Goal: Task Accomplishment & Management: Use online tool/utility

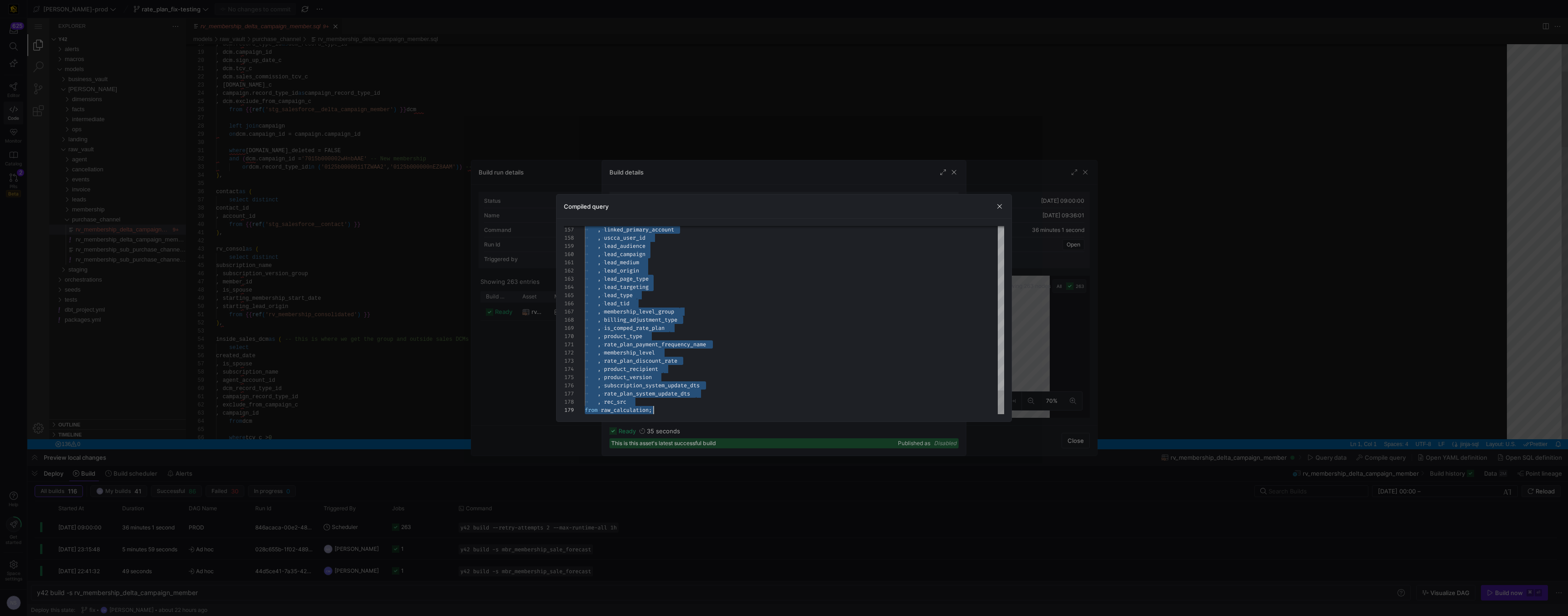
scroll to position [82, 0]
click at [683, 205] on div at bounding box center [784, 308] width 1568 height 616
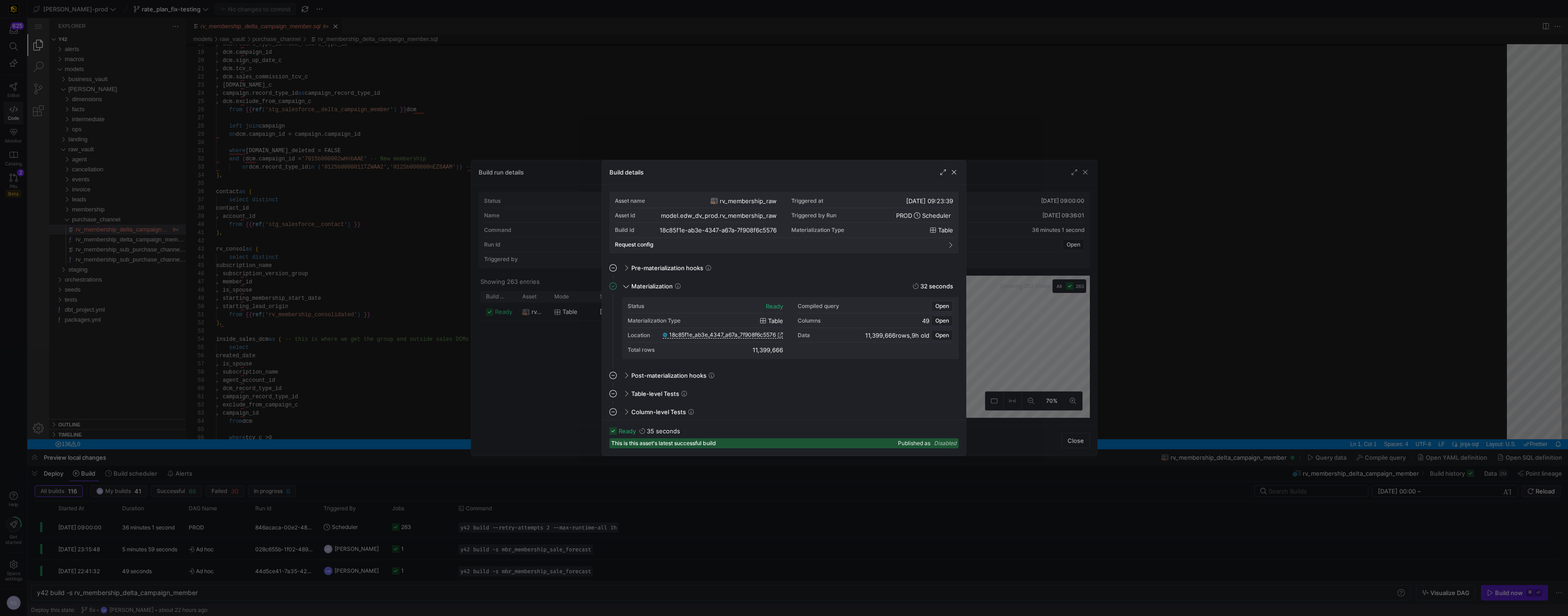
click at [683, 202] on div at bounding box center [784, 308] width 1568 height 616
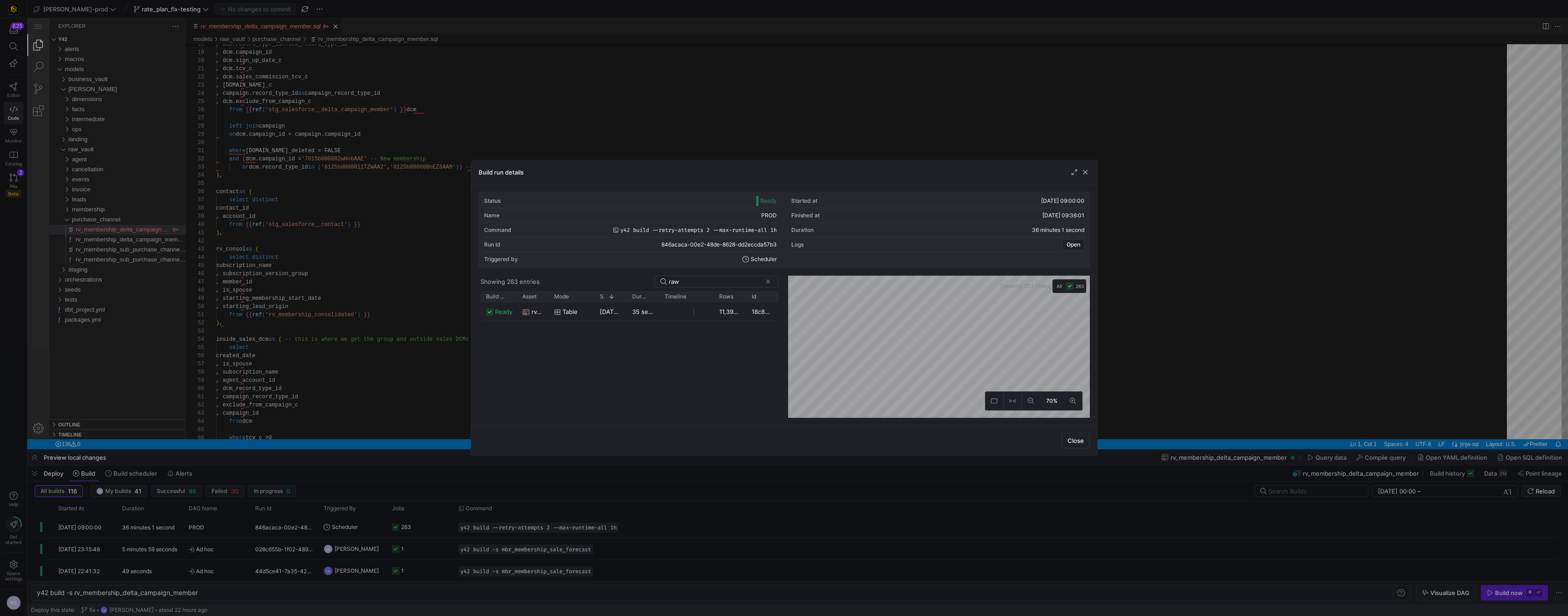
click at [683, 203] on div at bounding box center [784, 308] width 1568 height 616
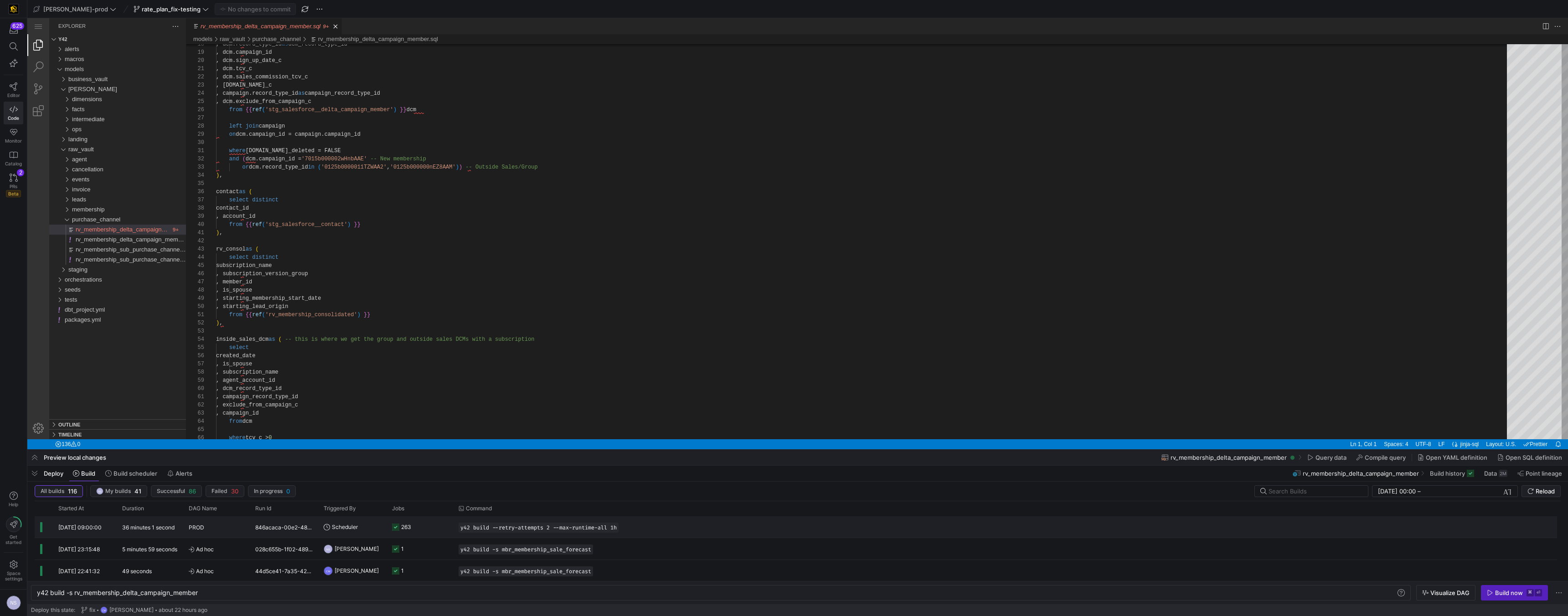
click at [423, 351] on y42-job-status-cell-renderer "263" at bounding box center [419, 527] width 56 height 21
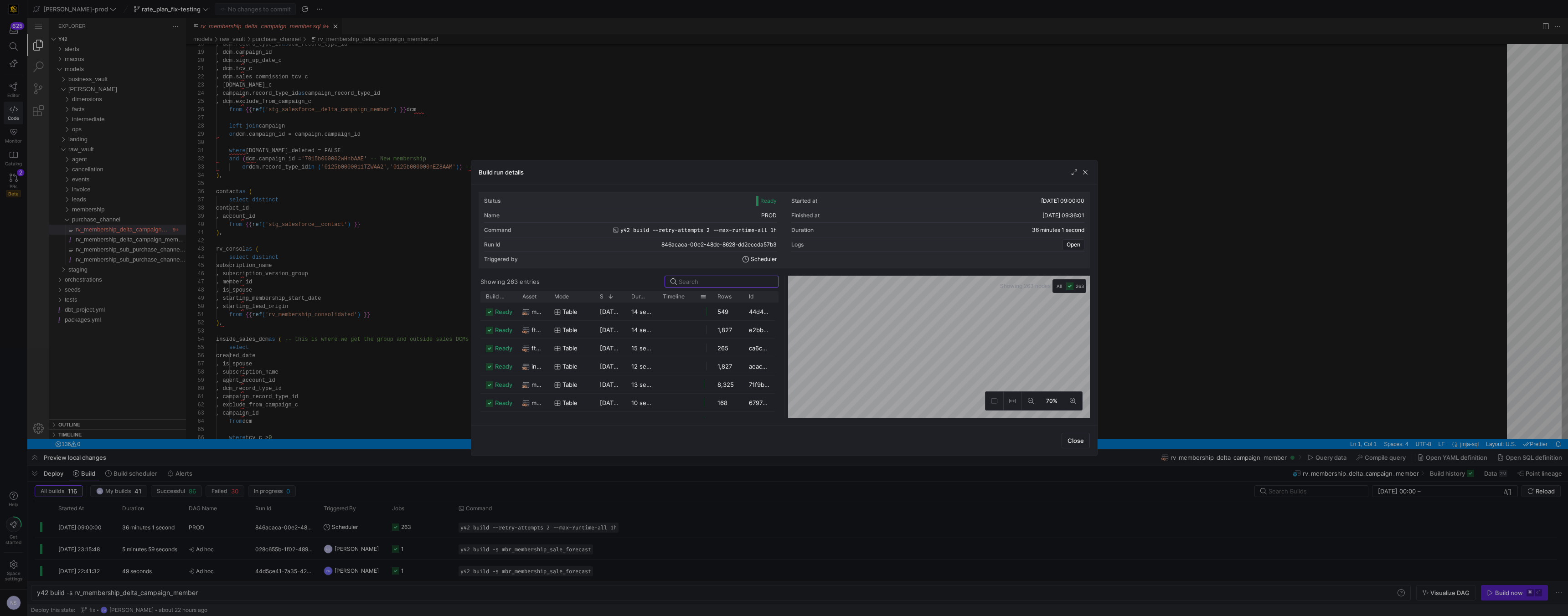
type input "f"
type input "sale_fore"
click at [605, 306] on div "[DATE] 09:35:46" at bounding box center [610, 311] width 32 height 17
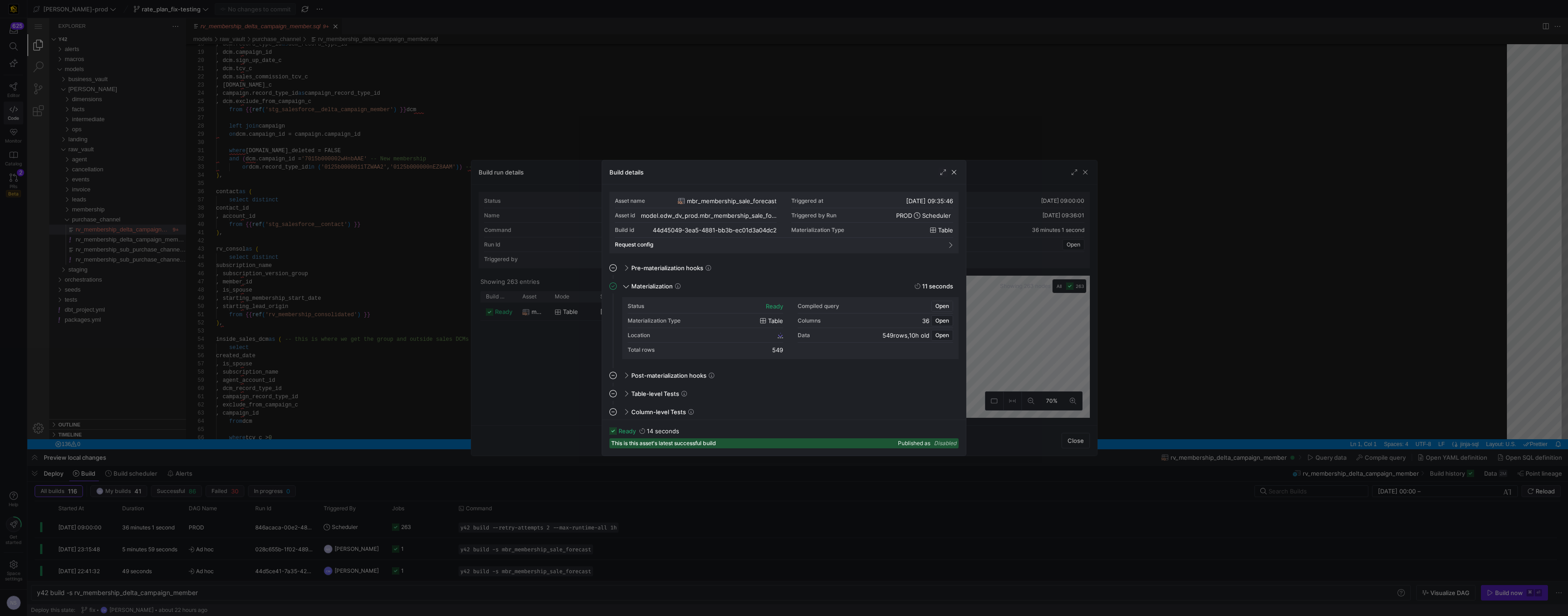
click at [683, 303] on span "Open" at bounding box center [942, 306] width 13 height 6
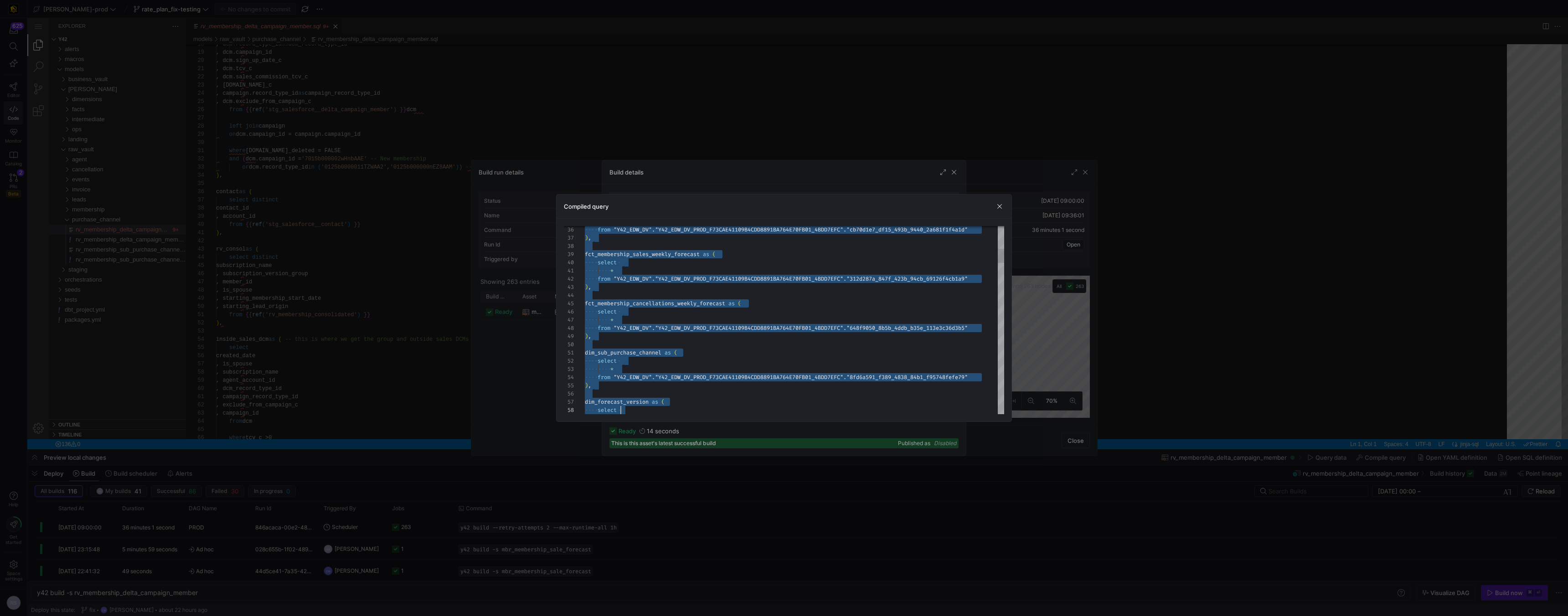
scroll to position [0, 0]
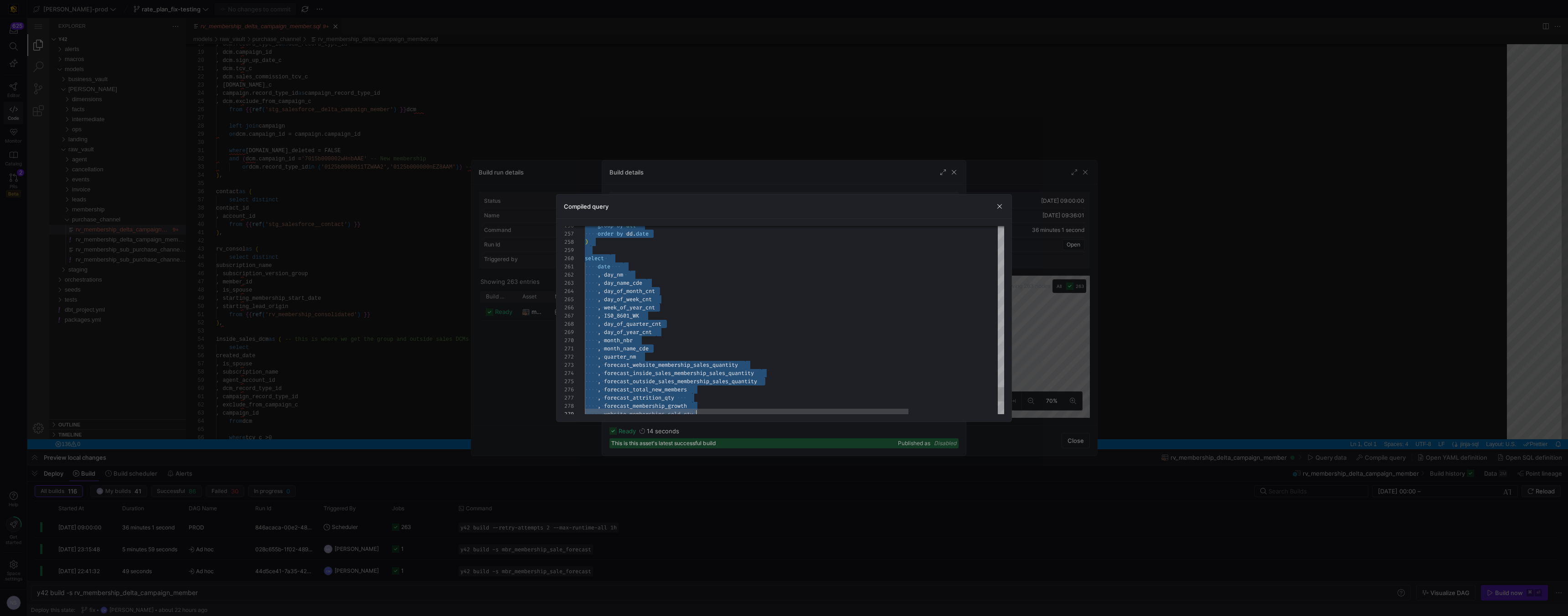
type textarea "CREATE TABLE "44d45049_3ea5_4881_bb3b_ec01d3a04dc2" AS with dim_date as ( selec…"
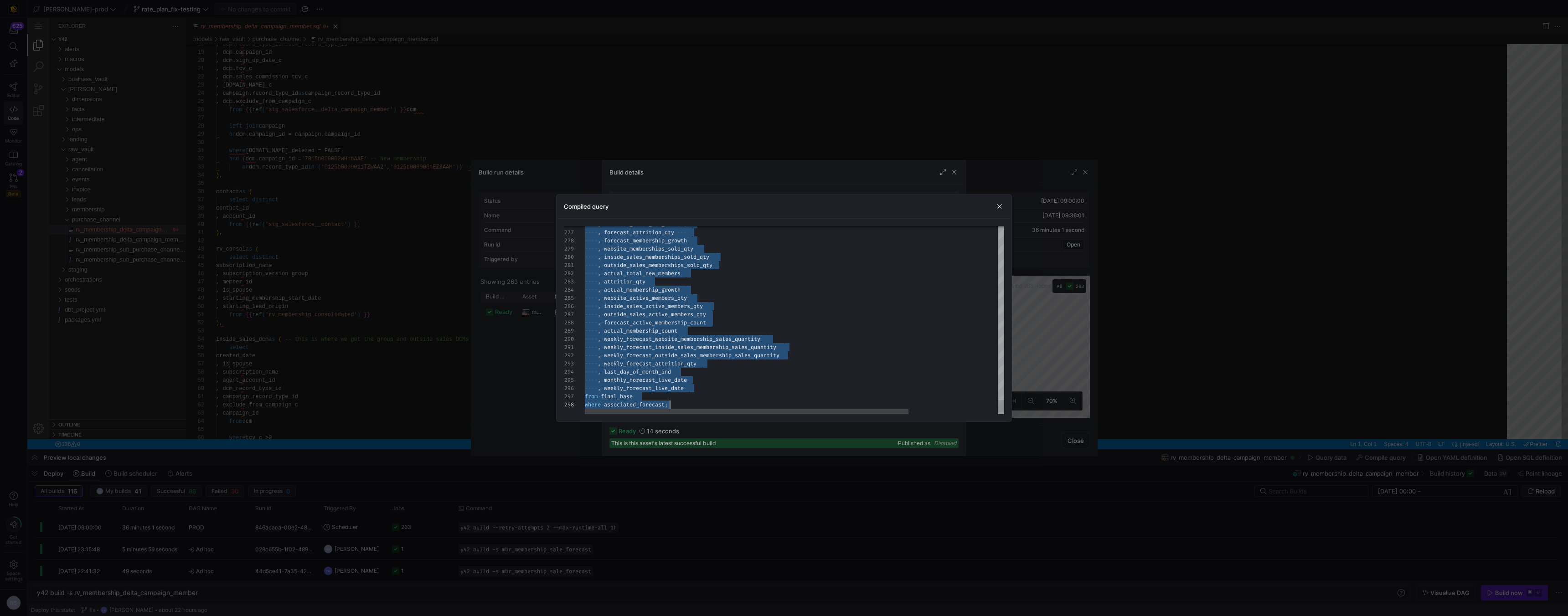
drag, startPoint x: 765, startPoint y: 235, endPoint x: 801, endPoint y: 519, distance: 286.3
click at [683, 144] on div at bounding box center [784, 308] width 1568 height 616
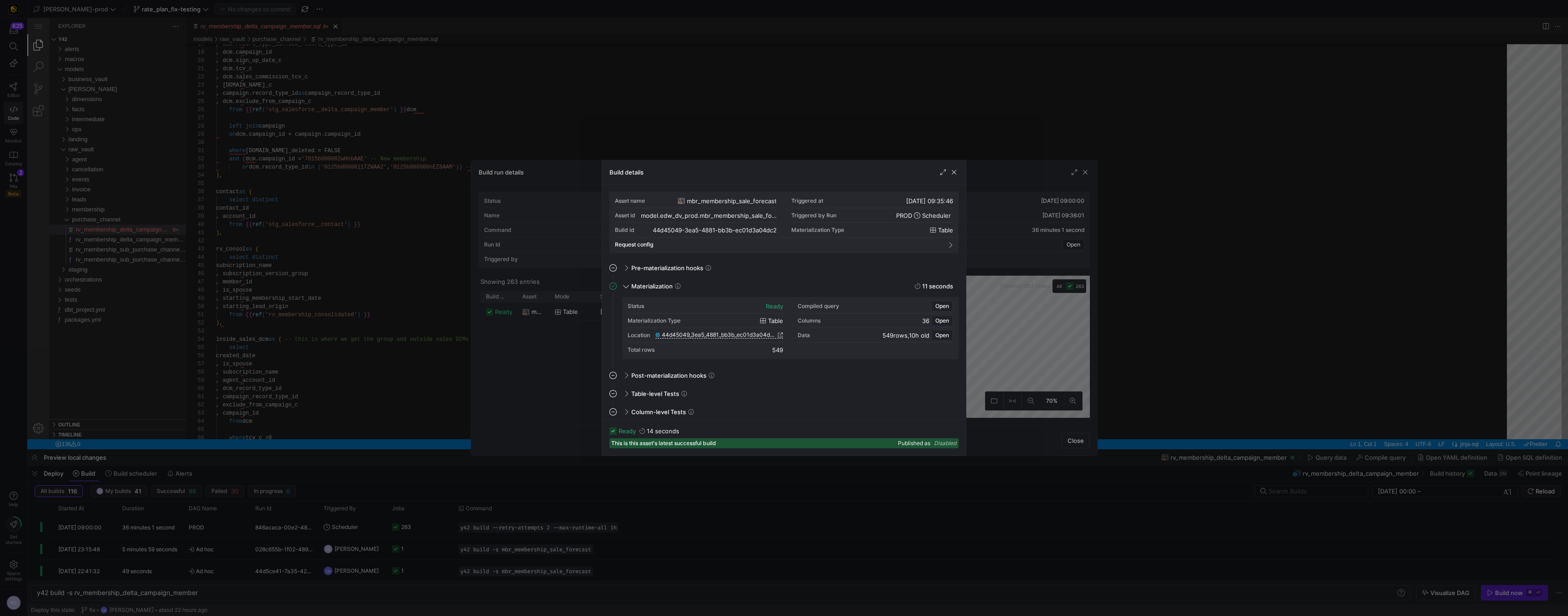
click at [683, 138] on div at bounding box center [784, 308] width 1568 height 616
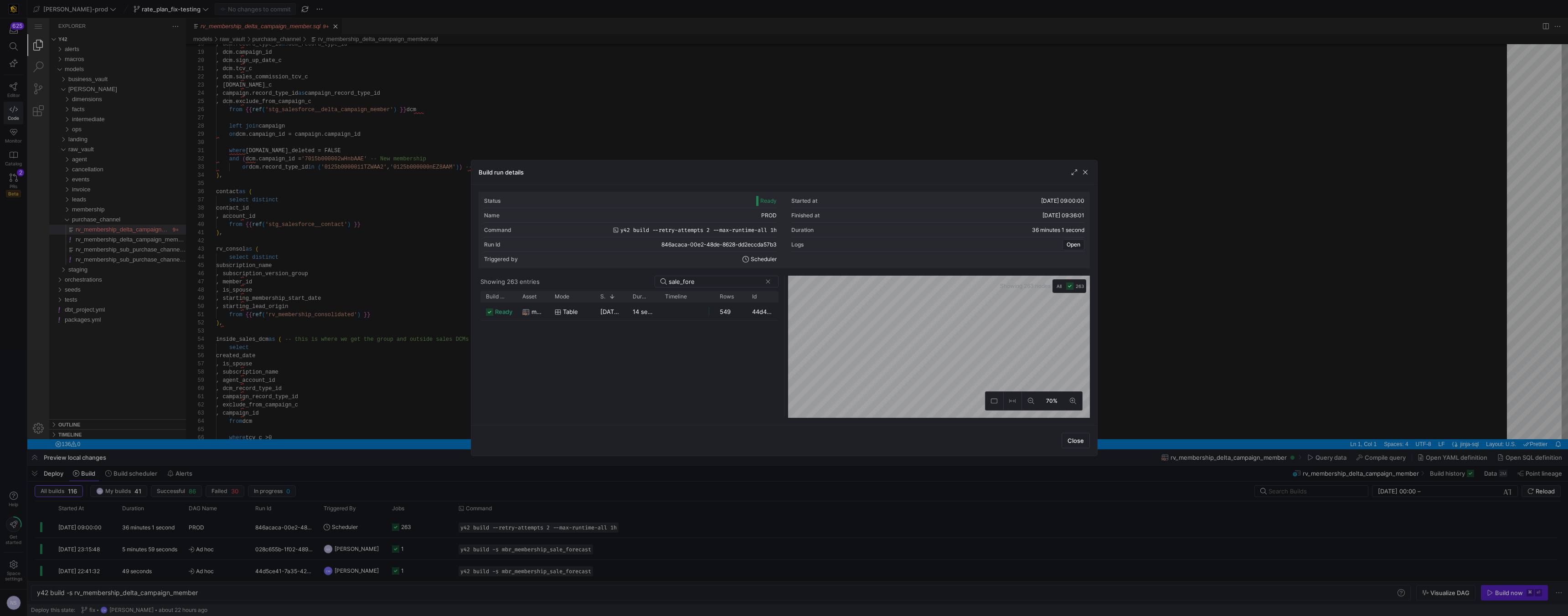
drag, startPoint x: 726, startPoint y: 138, endPoint x: 698, endPoint y: 120, distance: 33.3
click at [683, 138] on div at bounding box center [784, 308] width 1568 height 616
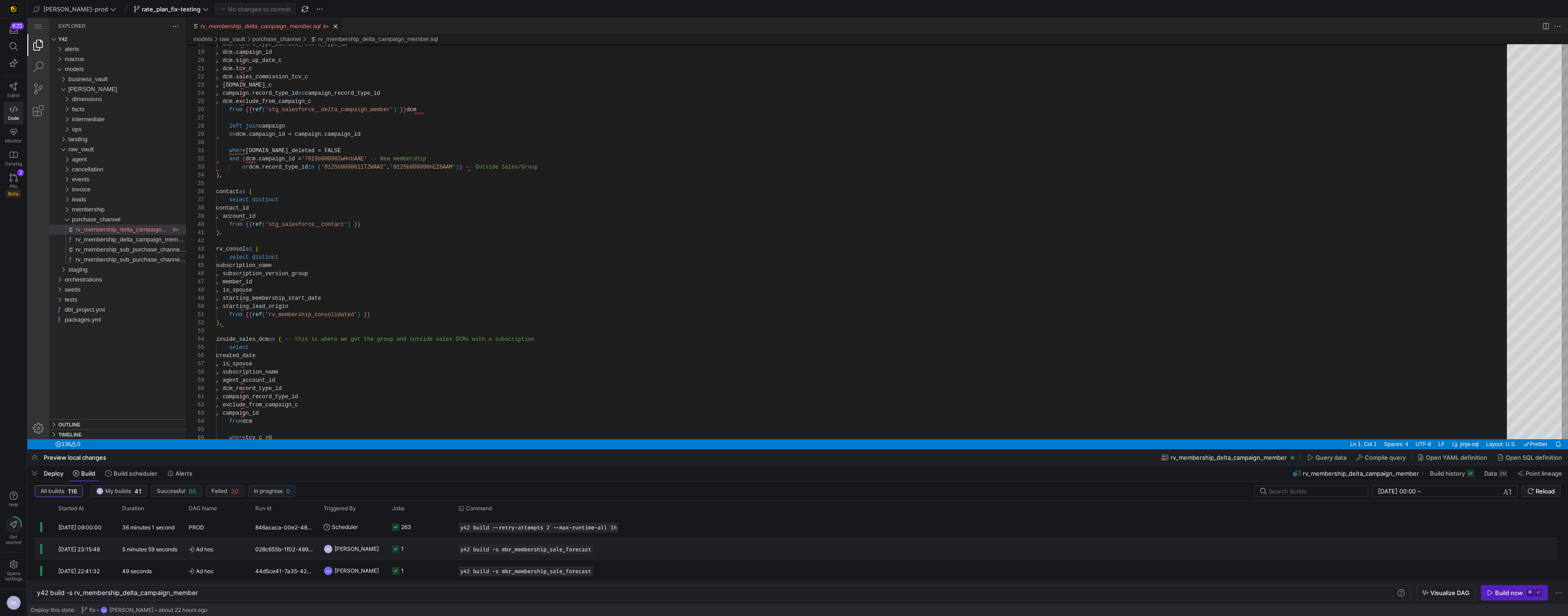
click at [683, 351] on div "y42 build -s mbr_membership_sale_forecast" at bounding box center [971, 549] width 1037 height 21
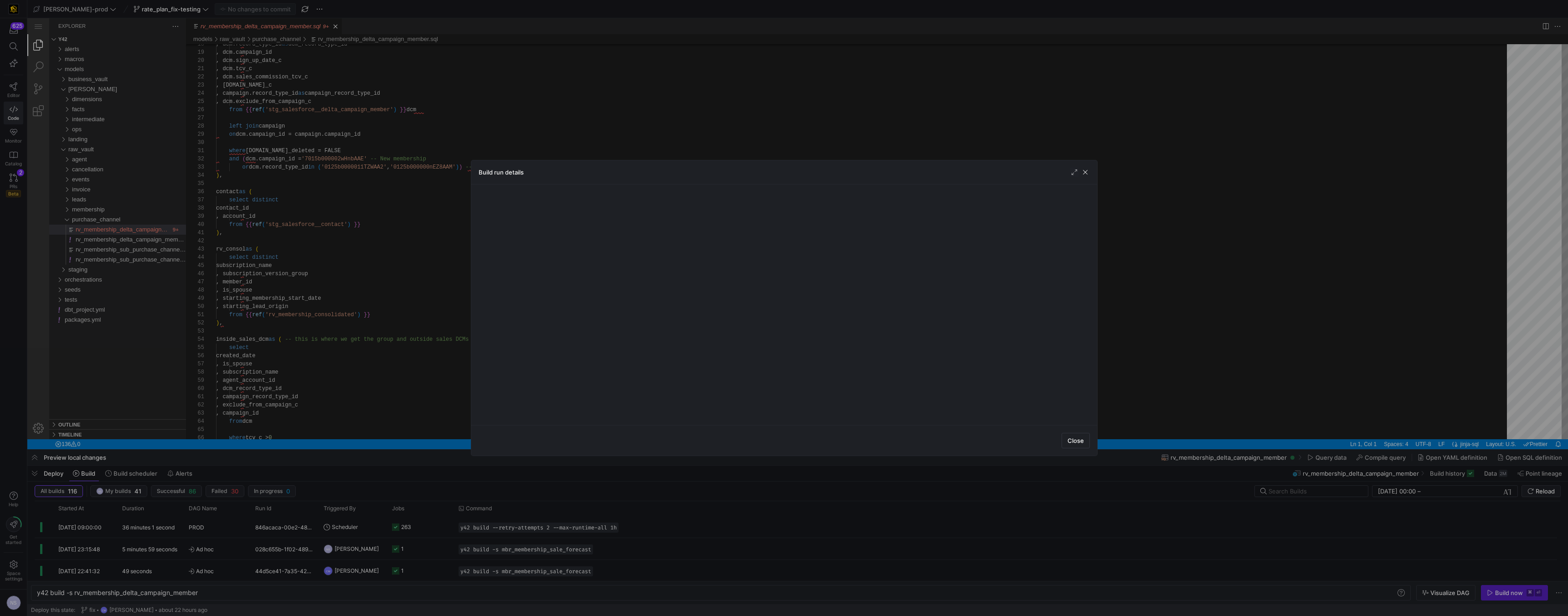
drag, startPoint x: 891, startPoint y: 533, endPoint x: 880, endPoint y: 529, distance: 11.7
click at [683, 351] on div at bounding box center [784, 308] width 1568 height 616
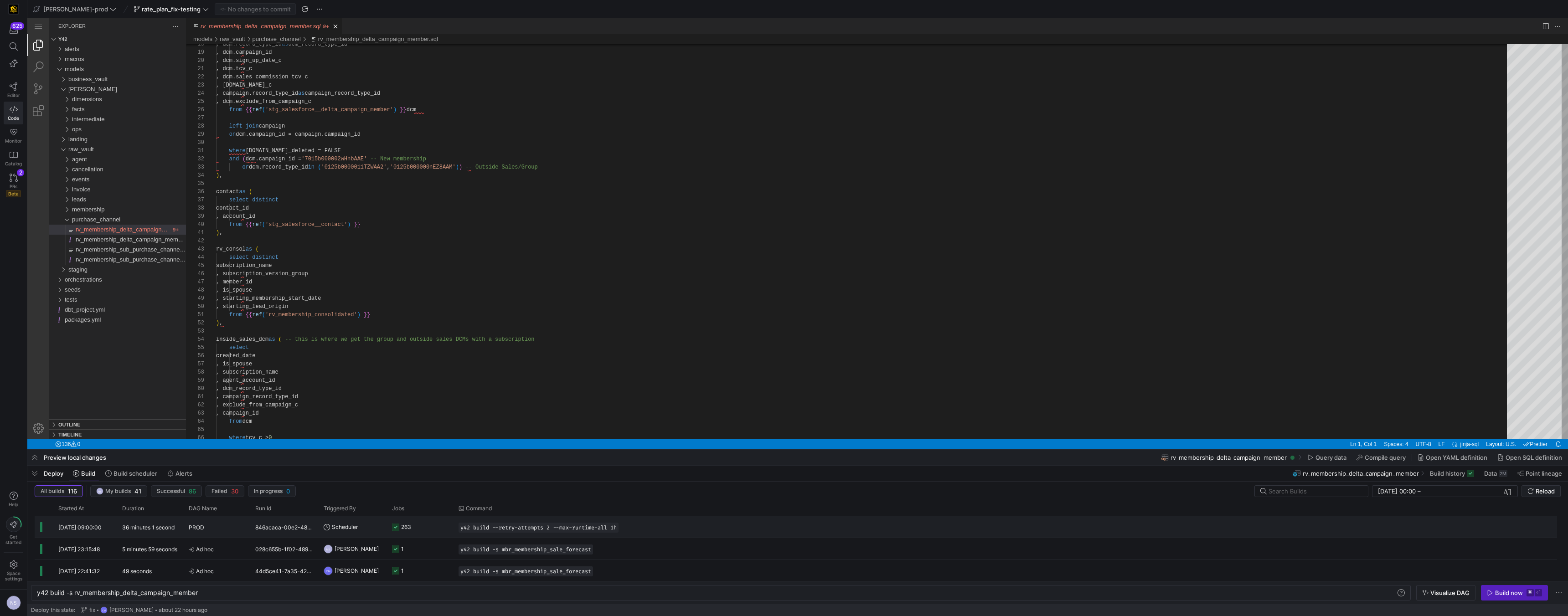
click at [683, 351] on div "y42 build --retry-attempts 2 --max-runtime-all 1h" at bounding box center [971, 527] width 1037 height 21
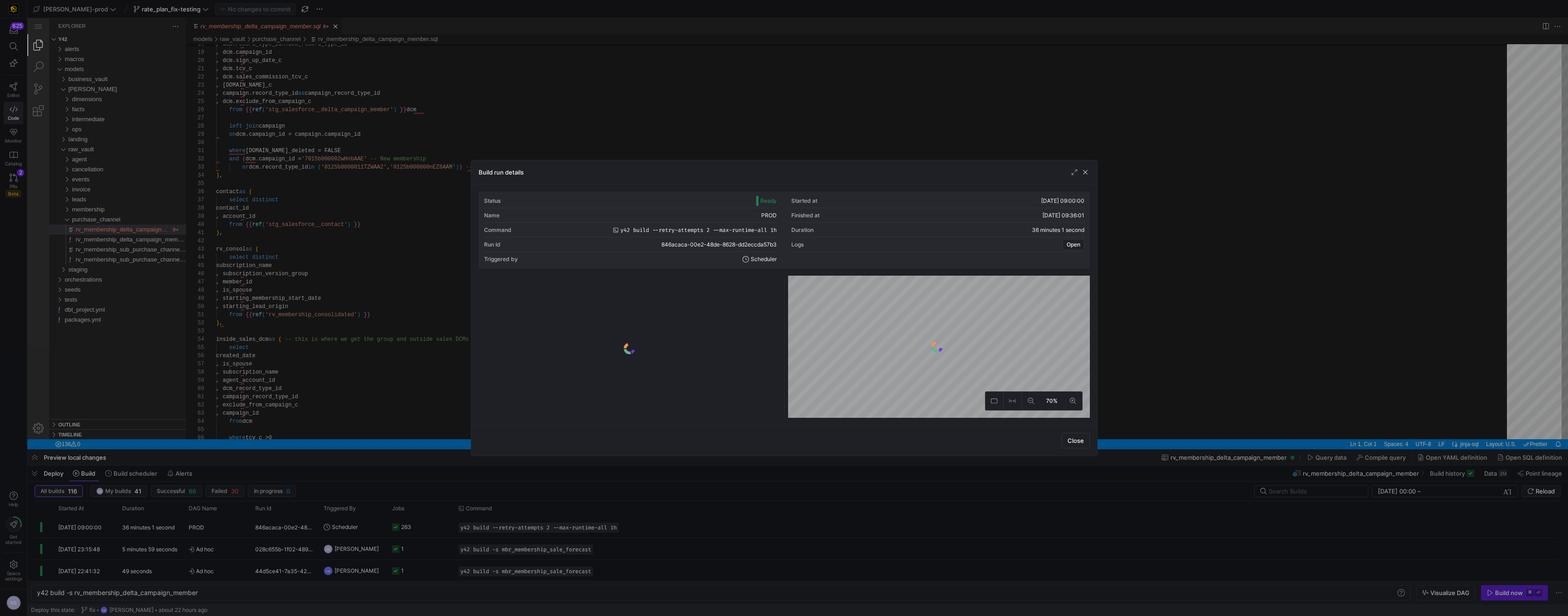
click at [668, 307] on y42-logo-loader at bounding box center [629, 349] width 298 height 138
click at [683, 278] on y42-list-view at bounding box center [629, 347] width 302 height 142
click at [683, 281] on input at bounding box center [726, 281] width 94 height 7
type input "raw"
click at [654, 305] on div "35 seconds" at bounding box center [641, 311] width 32 height 17
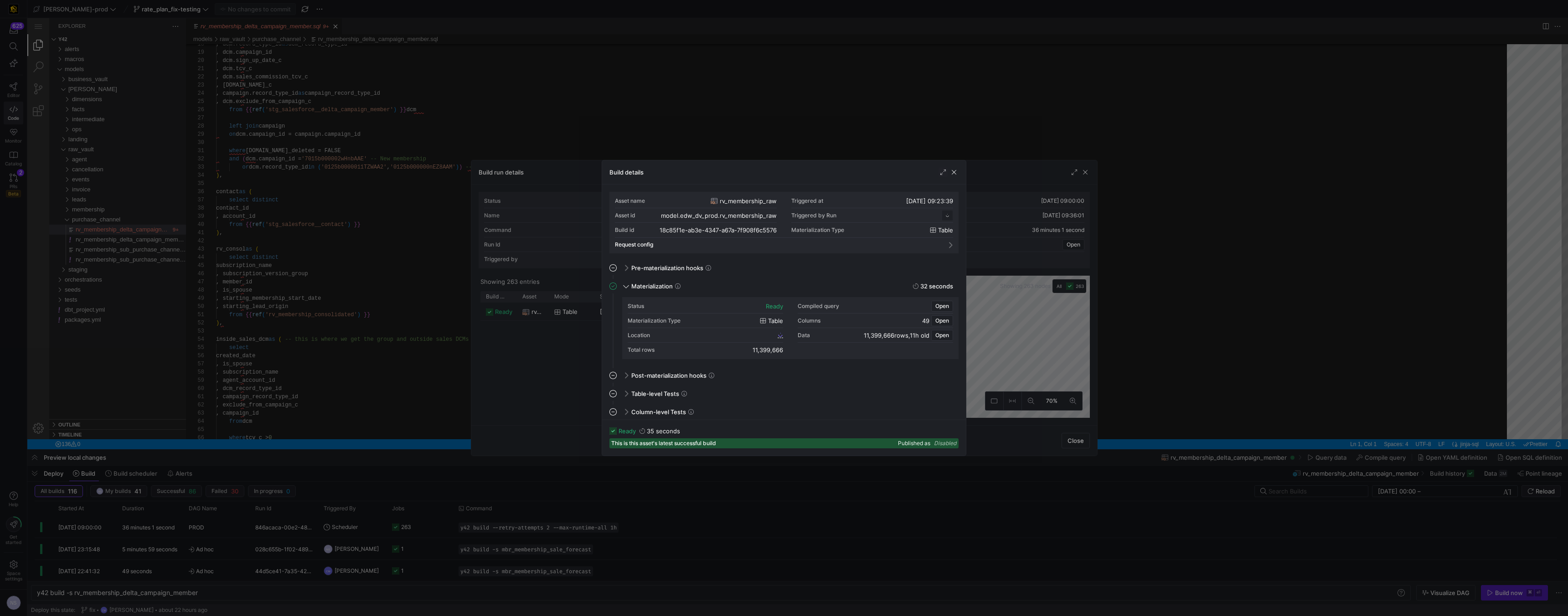
scroll to position [82, 0]
click at [683, 334] on span "18c85f1e_ab3e_4347_a67a_7f908f6c5576" at bounding box center [722, 335] width 107 height 6
click at [683, 306] on span "Open" at bounding box center [942, 306] width 13 height 6
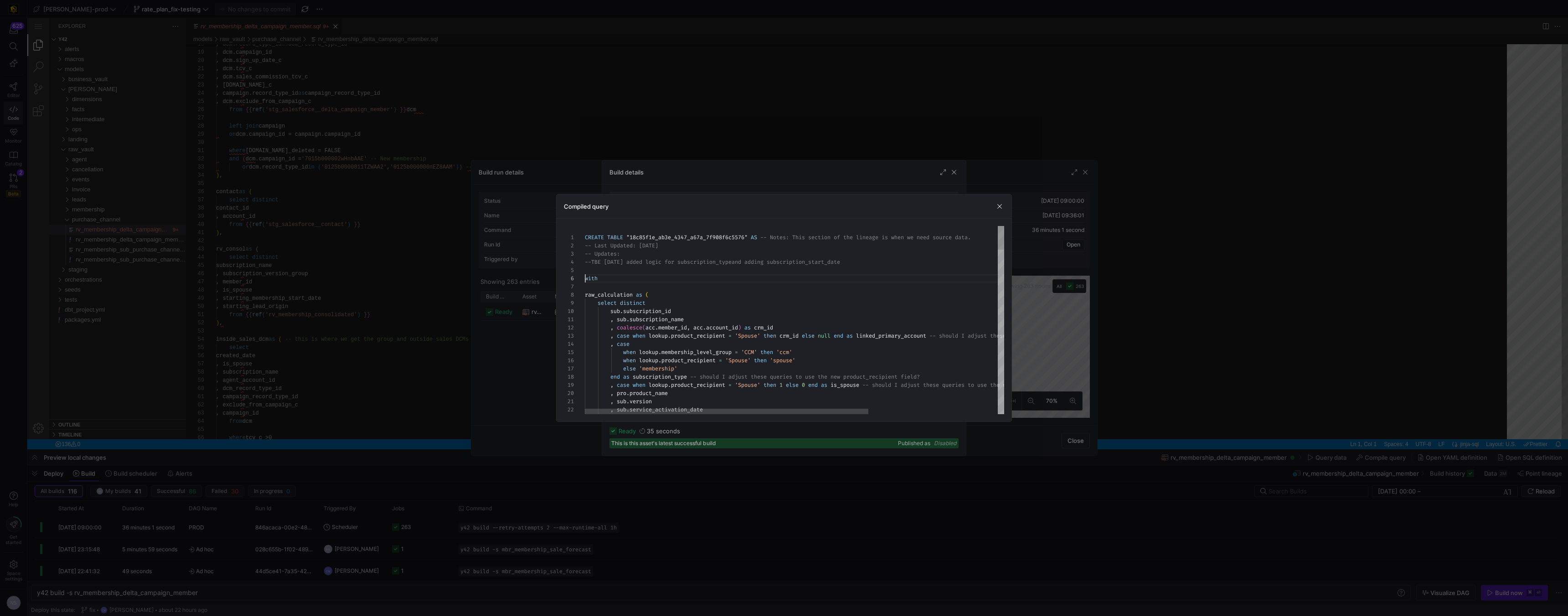
scroll to position [41, 0]
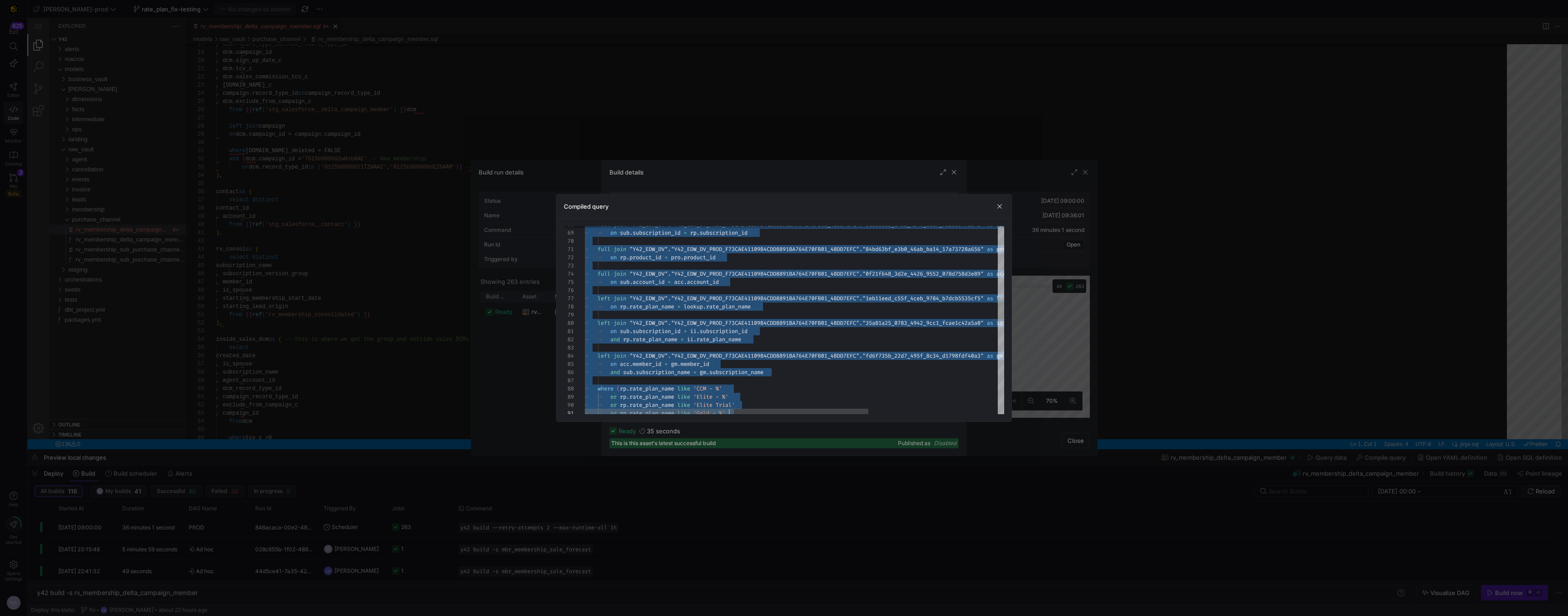
type textarea "CREATE TABLE "18c85f1e_ab3e_4347_a67a_7f908f6c5576" AS -- Notes: This section o…"
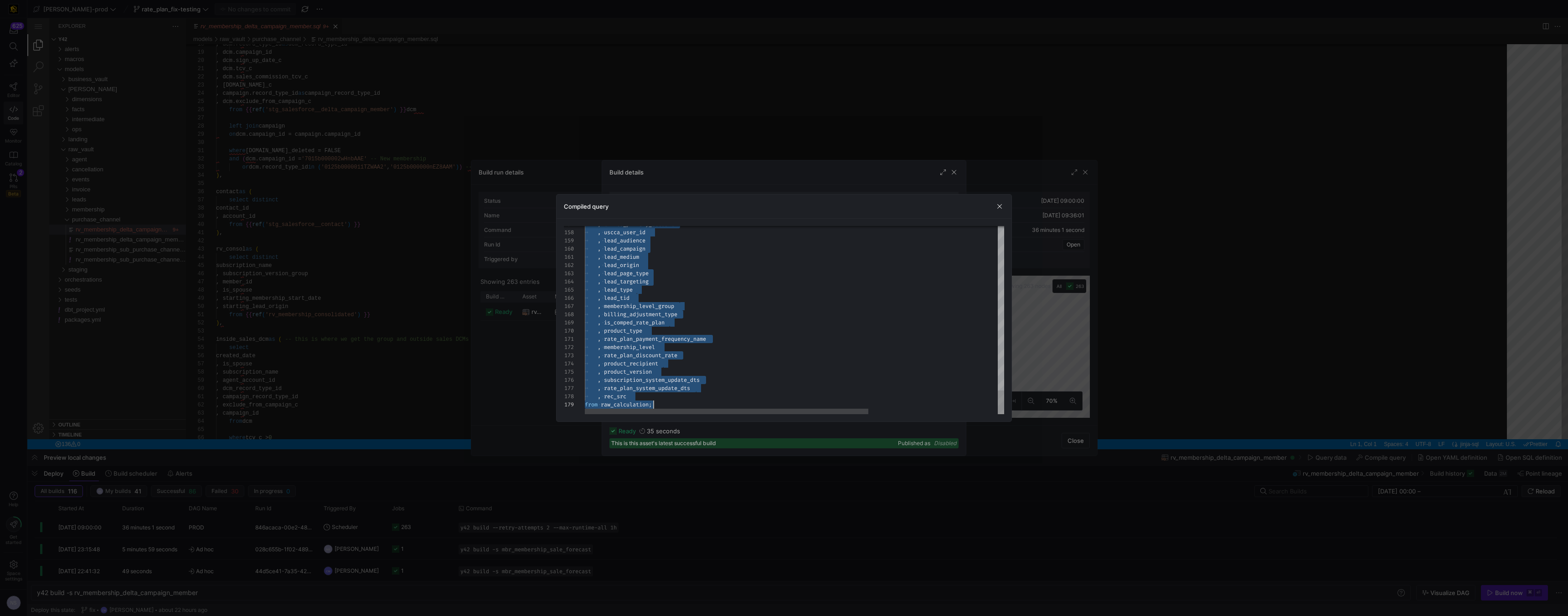
scroll to position [41, 69]
drag, startPoint x: 584, startPoint y: 277, endPoint x: 765, endPoint y: 525, distance: 307.0
